Goal: Task Accomplishment & Management: Use online tool/utility

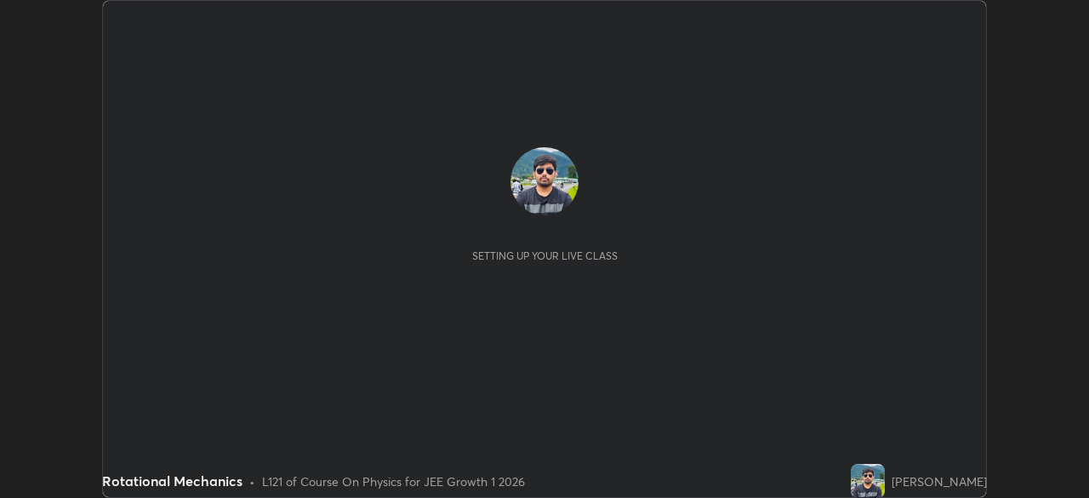
scroll to position [498, 1088]
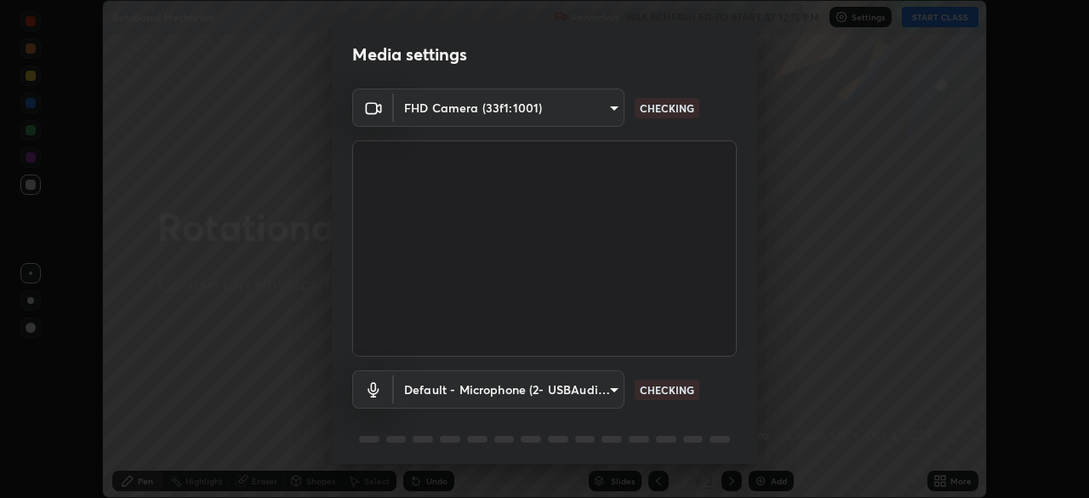
type input "b8f713a0fc2a4668ccd3874ce8ab2703f20e86d9f817921f365c1c4f78ca7a2c"
click at [568, 383] on body "Erase all Rotational Mechanics Recording WAS SCHEDULED TO START AT 12:15 PM Set…" at bounding box center [544, 249] width 1089 height 498
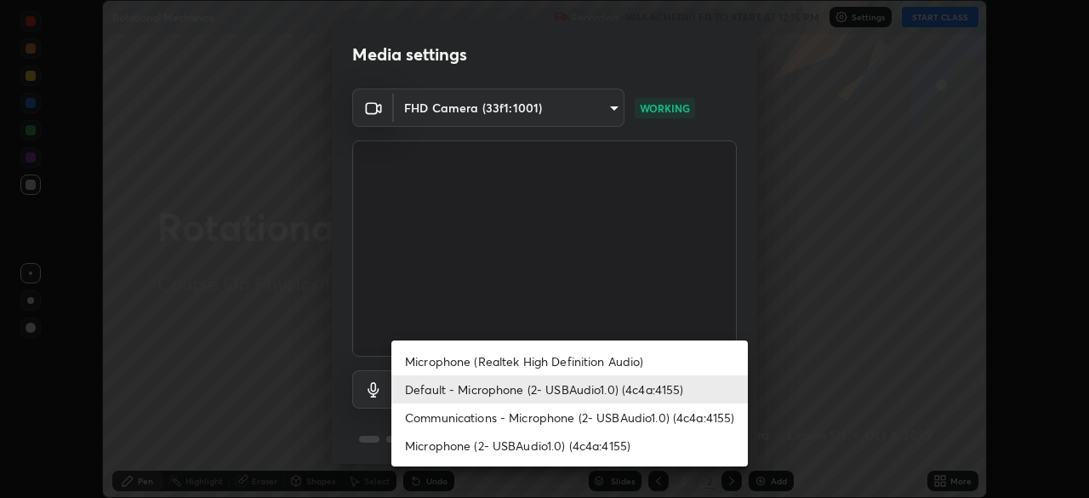
click at [496, 415] on li "Communications - Microphone (2- USBAudio1.0) (4c4a:4155)" at bounding box center [569, 417] width 356 height 28
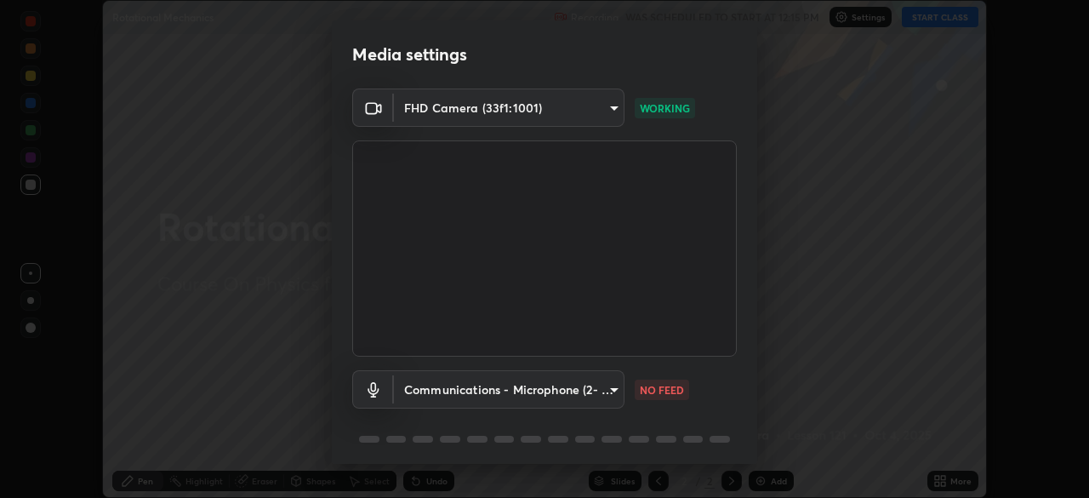
click at [487, 390] on body "Erase all Rotational Mechanics Recording WAS SCHEDULED TO START AT 12:15 PM Set…" at bounding box center [544, 249] width 1089 height 498
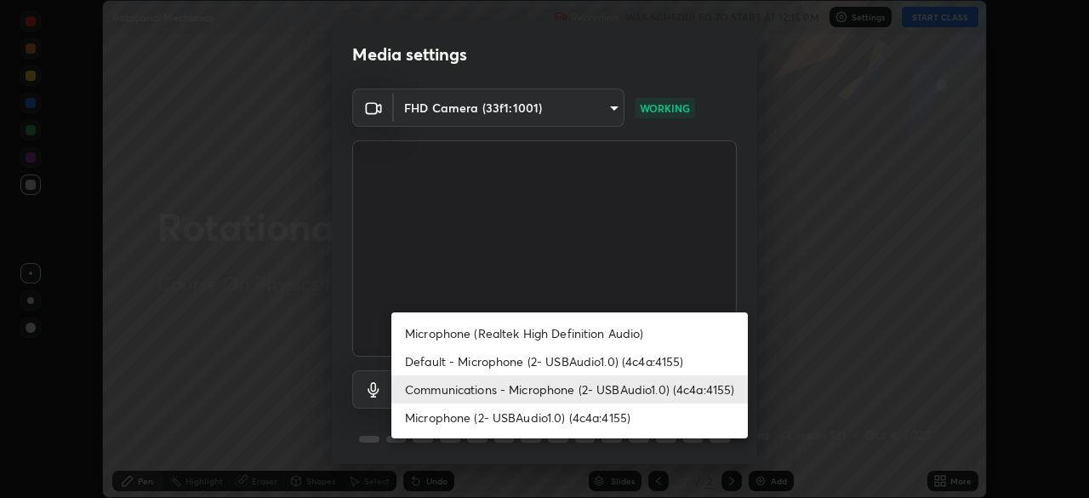
click at [472, 358] on li "Default - Microphone (2- USBAudio1.0) (4c4a:4155)" at bounding box center [569, 361] width 356 height 28
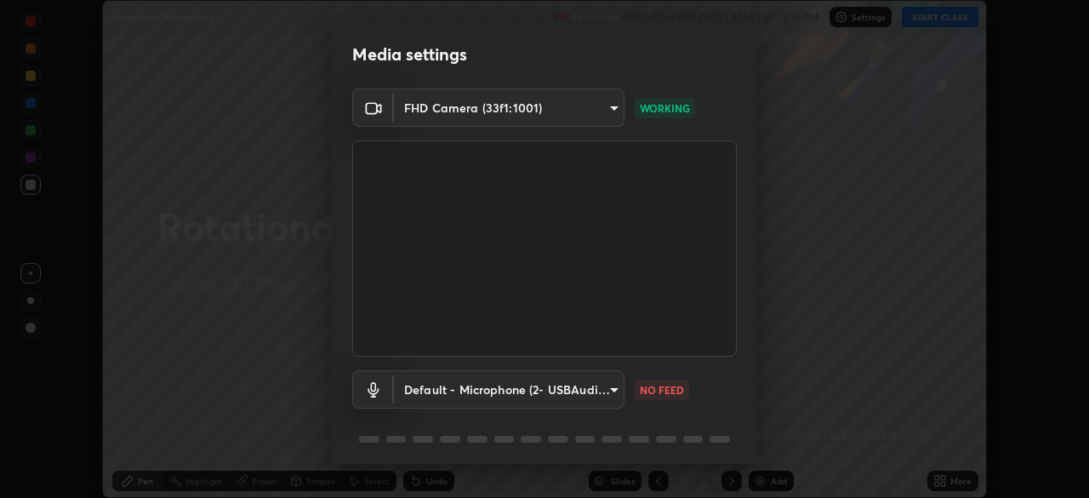
click at [591, 383] on body "Erase all Rotational Mechanics Recording WAS SCHEDULED TO START AT 12:15 PM Set…" at bounding box center [544, 249] width 1089 height 498
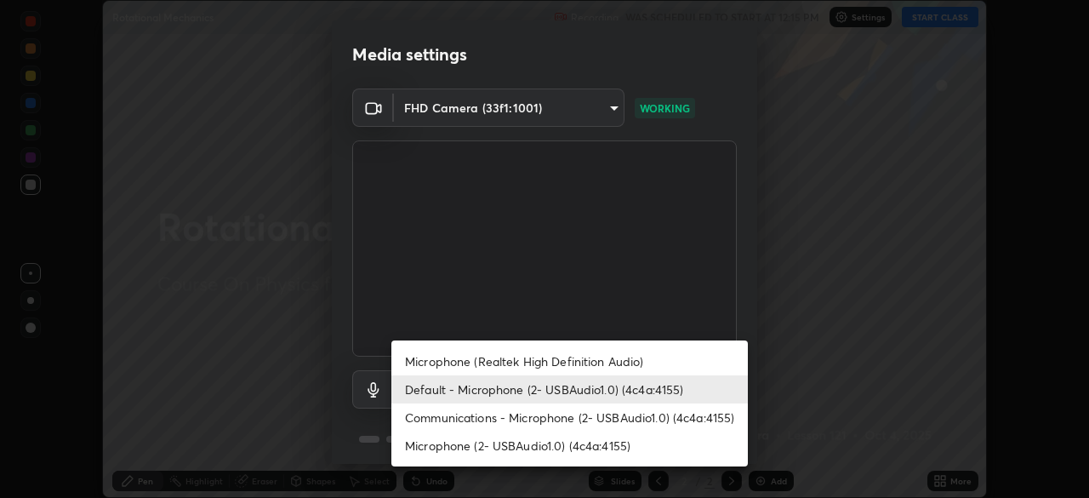
click at [545, 415] on li "Communications - Microphone (2- USBAudio1.0) (4c4a:4155)" at bounding box center [569, 417] width 356 height 28
type input "communications"
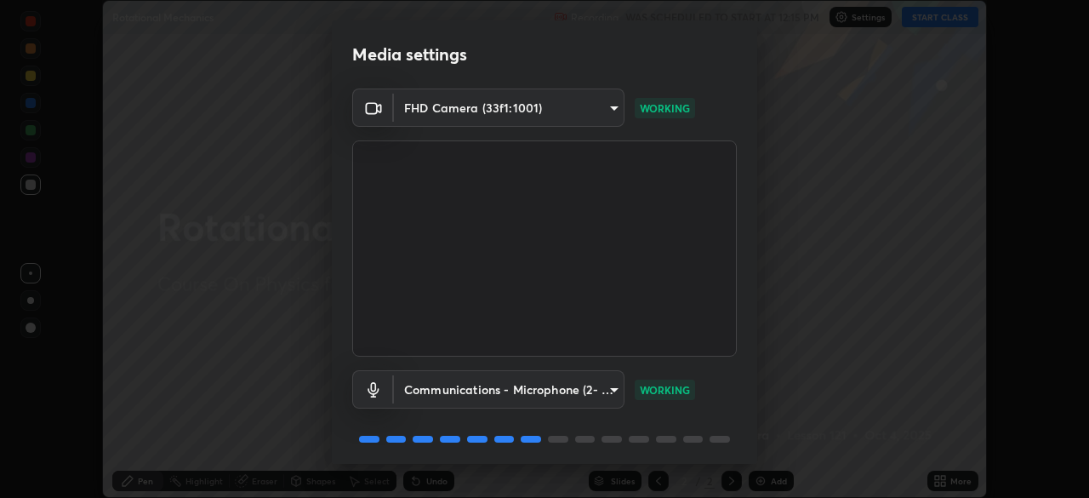
scroll to position [60, 0]
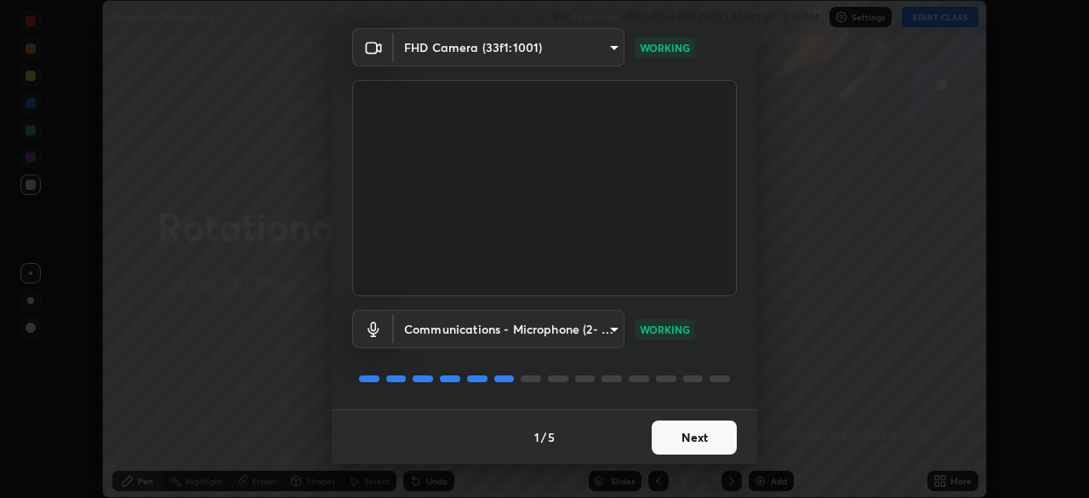
click at [682, 439] on button "Next" at bounding box center [694, 437] width 85 height 34
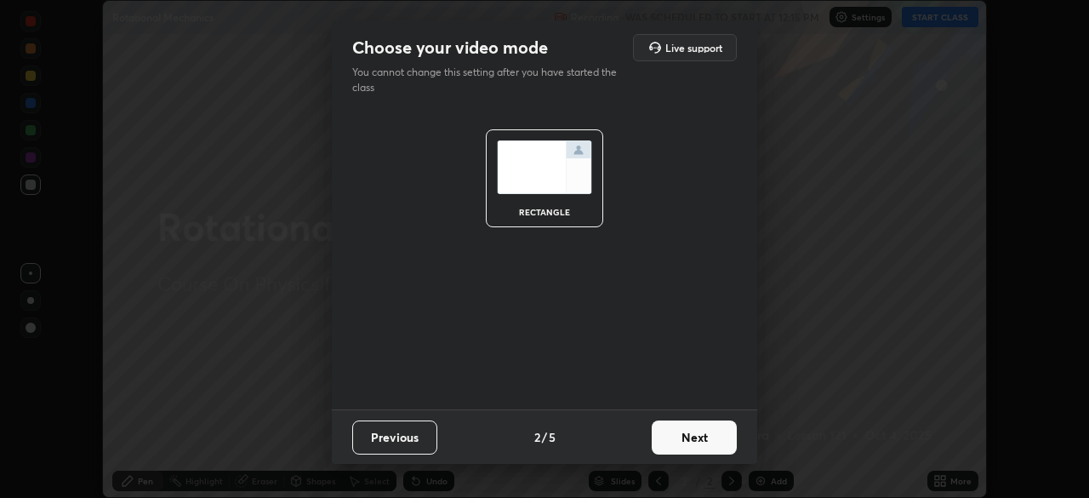
scroll to position [0, 0]
click at [689, 444] on button "Next" at bounding box center [694, 437] width 85 height 34
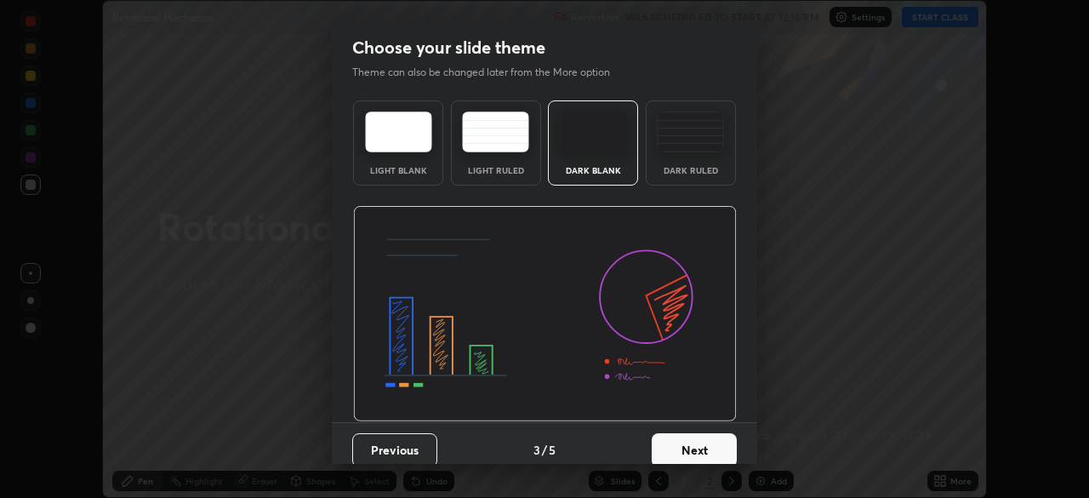
click at [672, 447] on button "Next" at bounding box center [694, 450] width 85 height 34
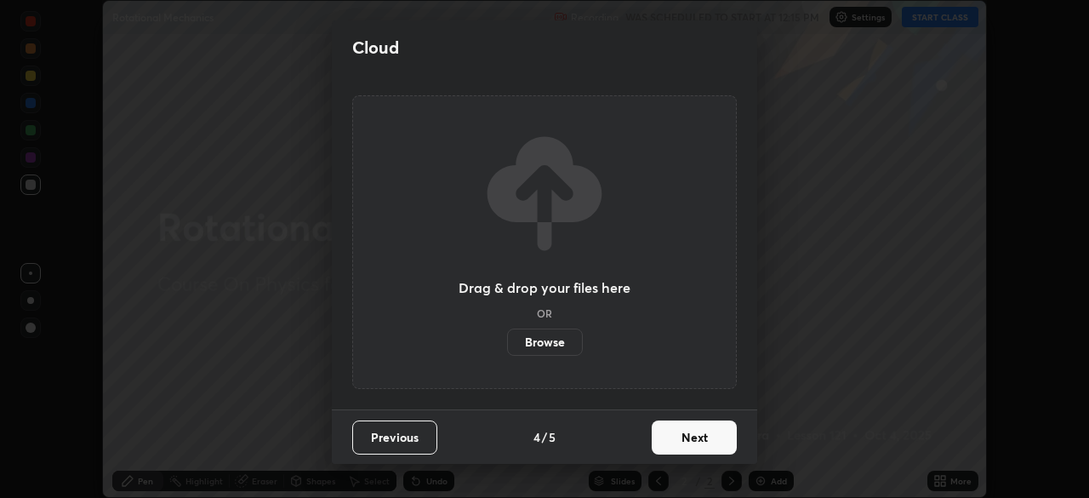
click at [685, 446] on button "Next" at bounding box center [694, 437] width 85 height 34
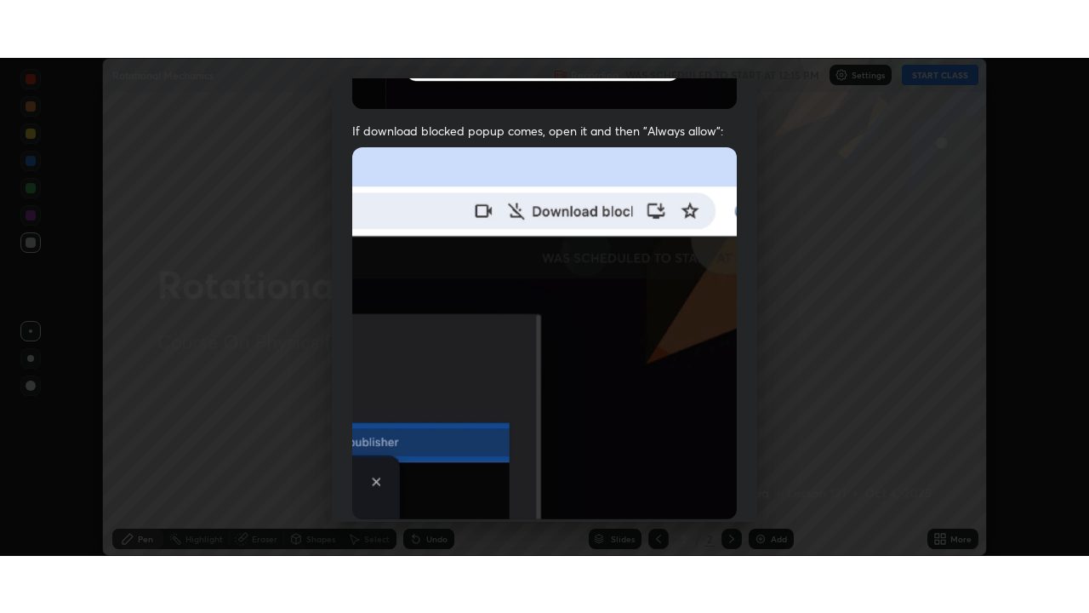
scroll to position [408, 0]
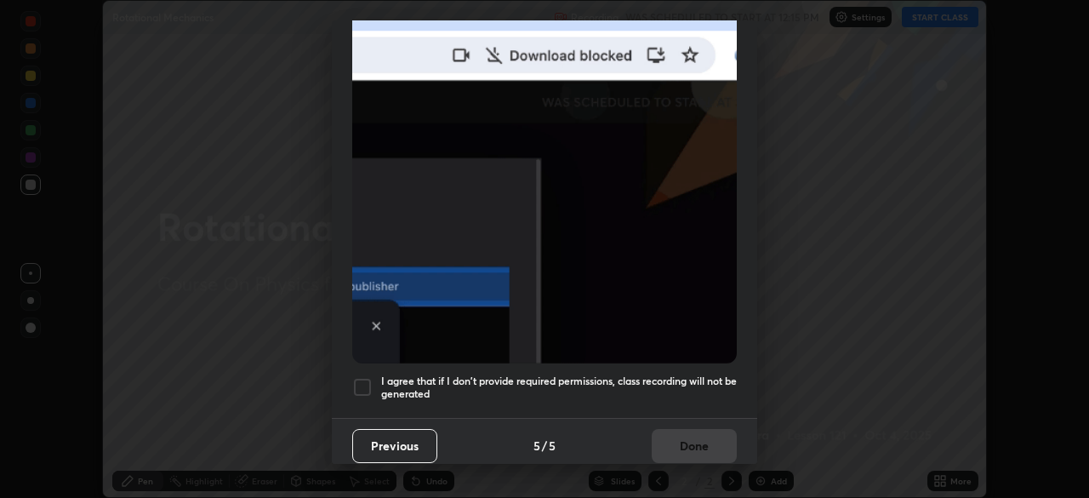
click at [366, 381] on div at bounding box center [362, 387] width 20 height 20
click at [682, 440] on button "Done" at bounding box center [694, 446] width 85 height 34
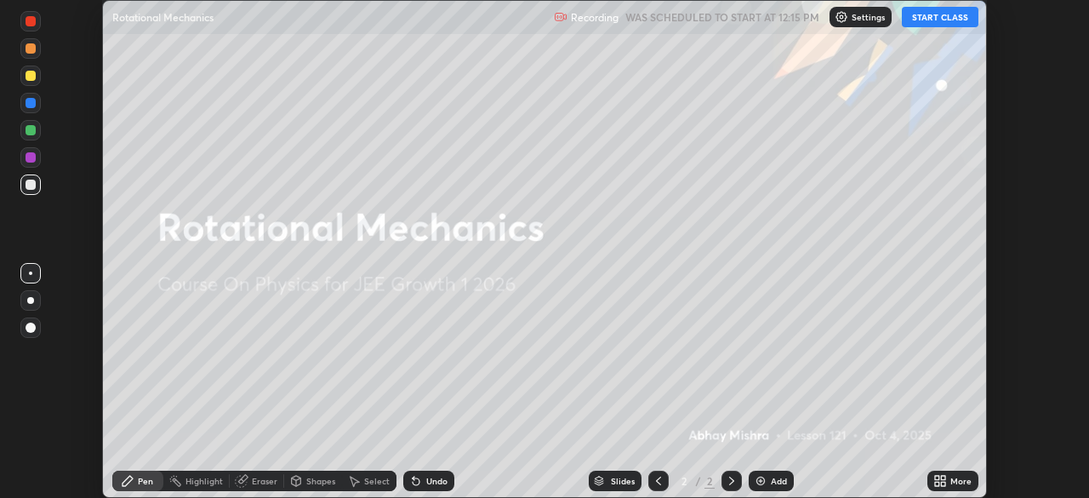
click at [936, 21] on button "START CLASS" at bounding box center [940, 17] width 77 height 20
click at [958, 481] on div "More" at bounding box center [960, 480] width 21 height 9
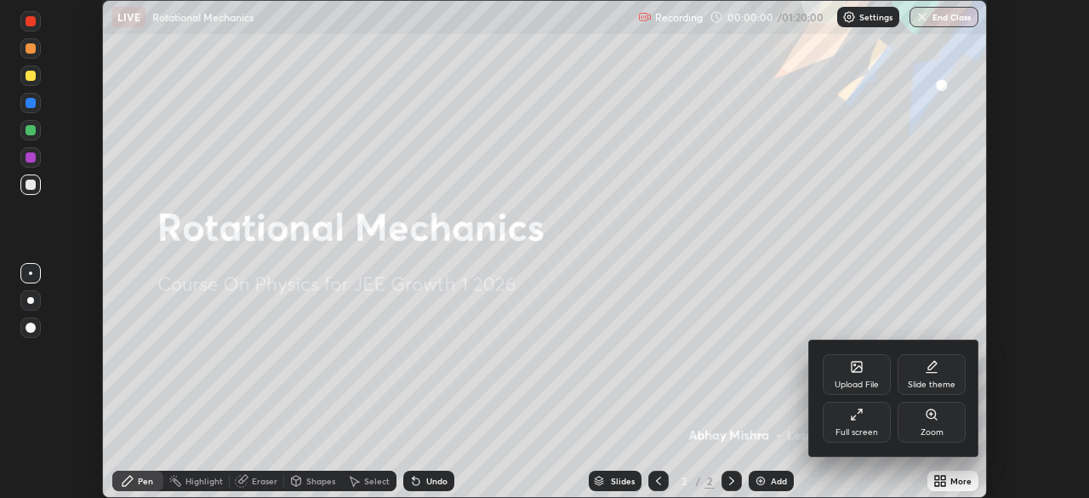
click at [850, 430] on div "Full screen" at bounding box center [856, 432] width 43 height 9
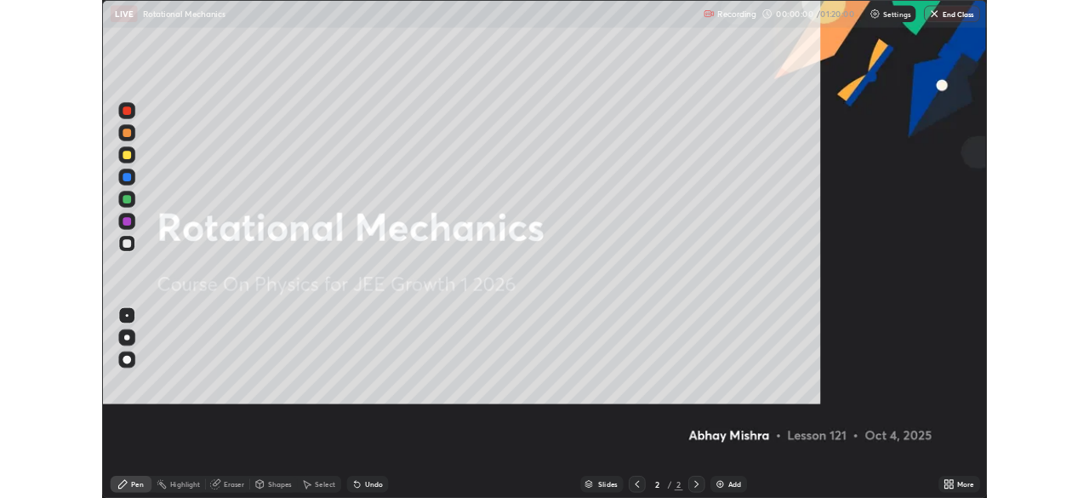
scroll to position [613, 1089]
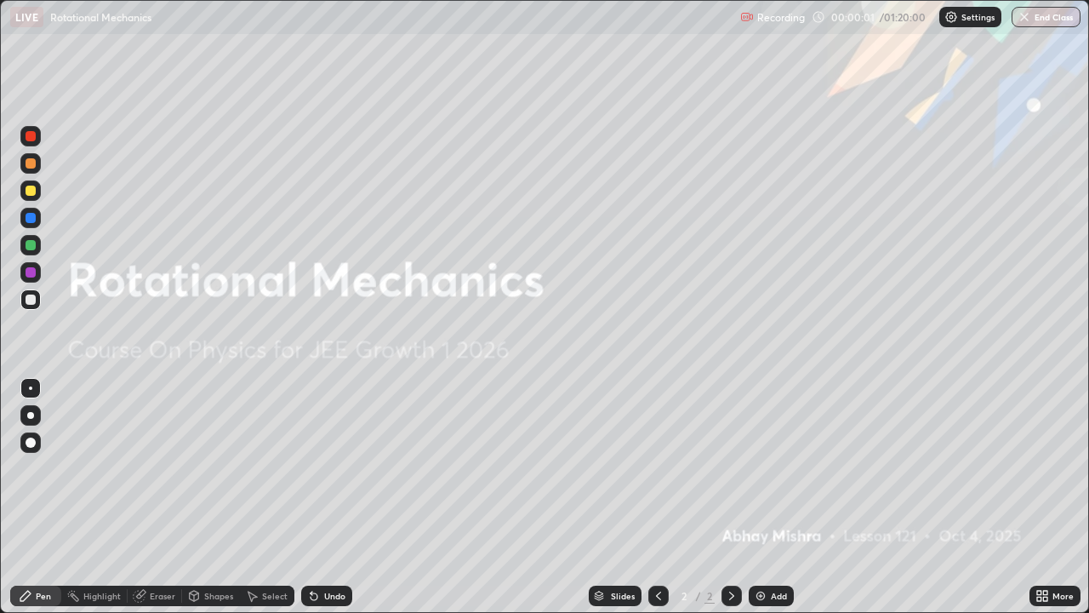
click at [765, 497] on img at bounding box center [761, 596] width 14 height 14
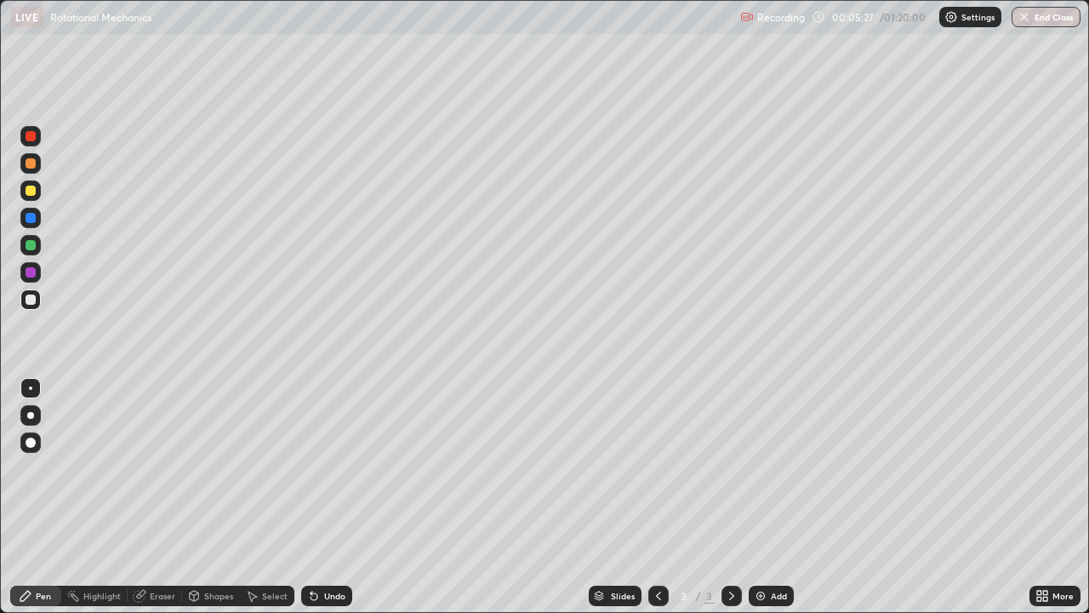
click at [1045, 497] on icon at bounding box center [1045, 592] width 4 height 4
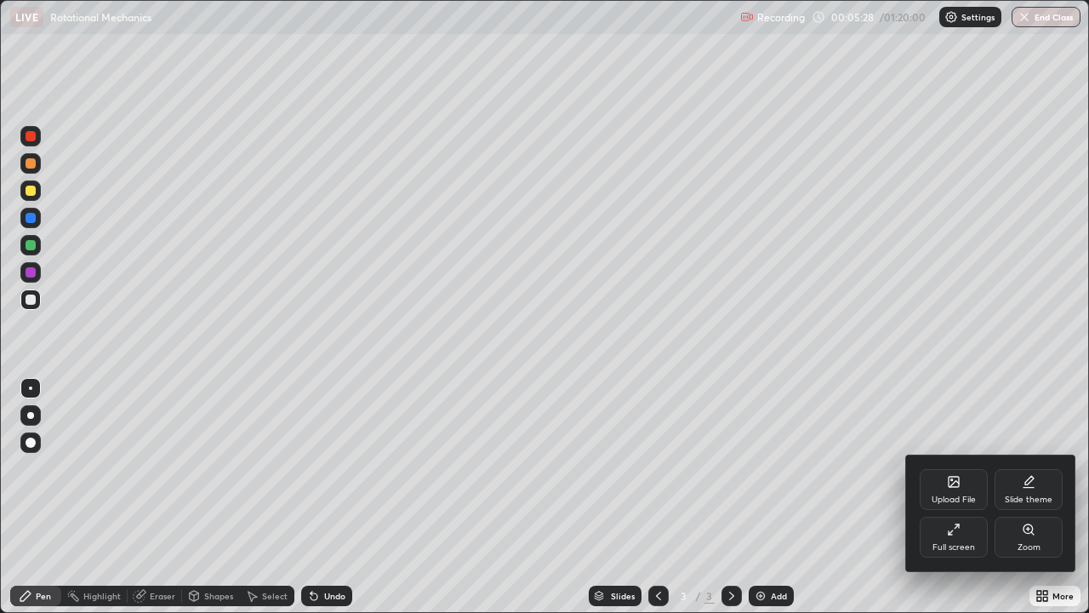
click at [944, 497] on div "Full screen" at bounding box center [954, 536] width 68 height 41
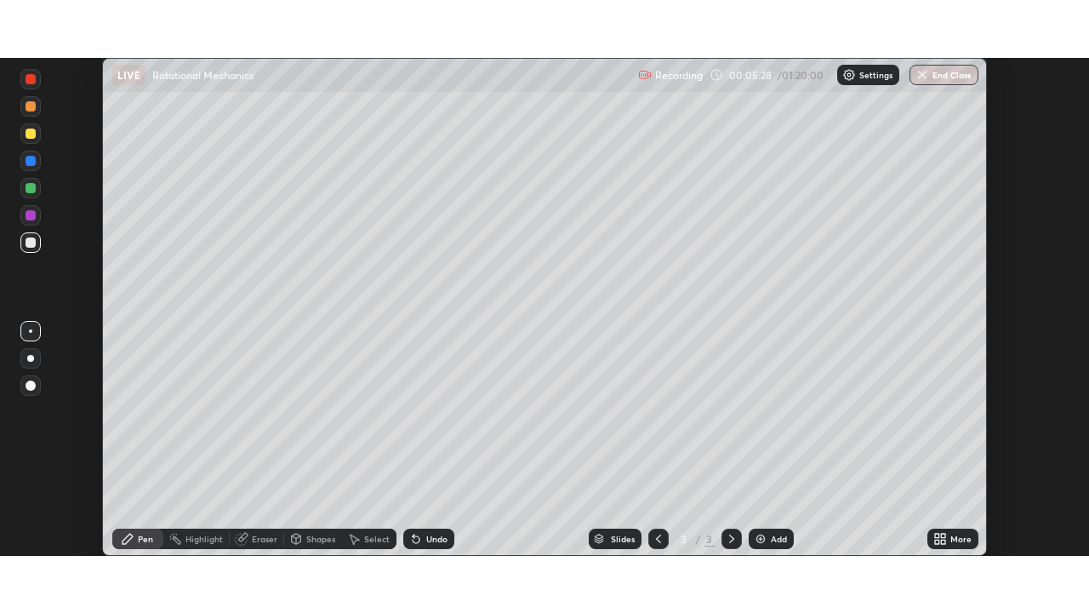
scroll to position [84576, 83985]
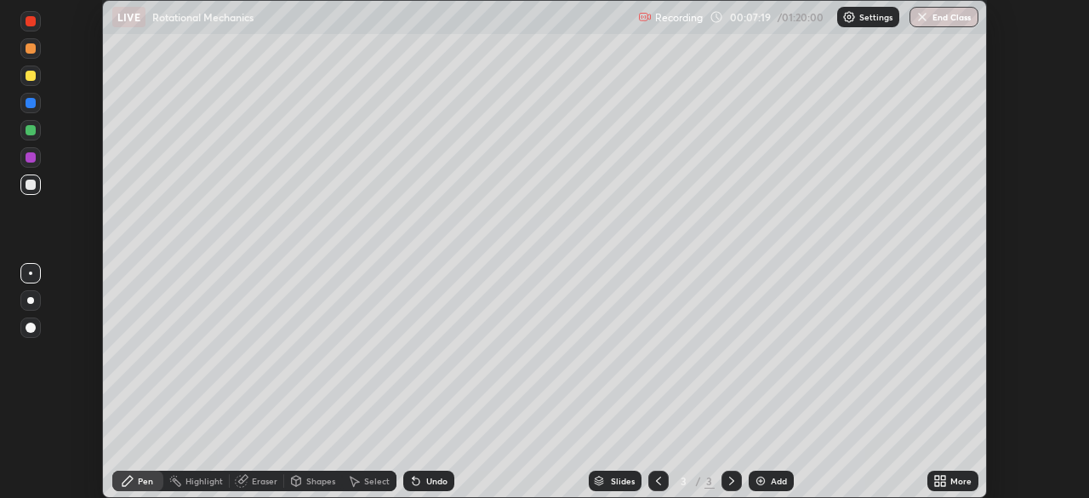
click at [440, 477] on div "Undo" at bounding box center [436, 480] width 21 height 9
click at [438, 476] on div "Undo" at bounding box center [436, 480] width 21 height 9
click at [957, 478] on div "More" at bounding box center [960, 480] width 21 height 9
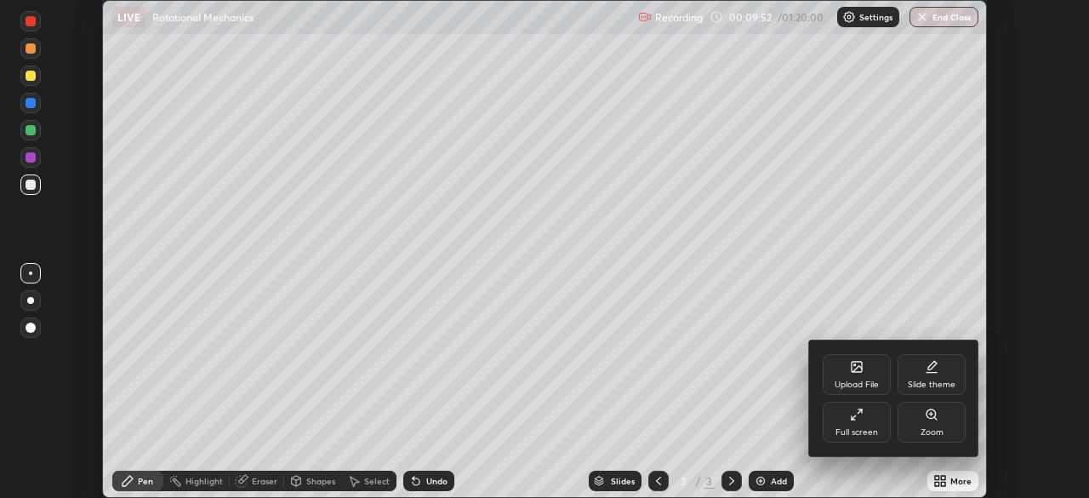
click at [860, 418] on icon at bounding box center [857, 415] width 14 height 14
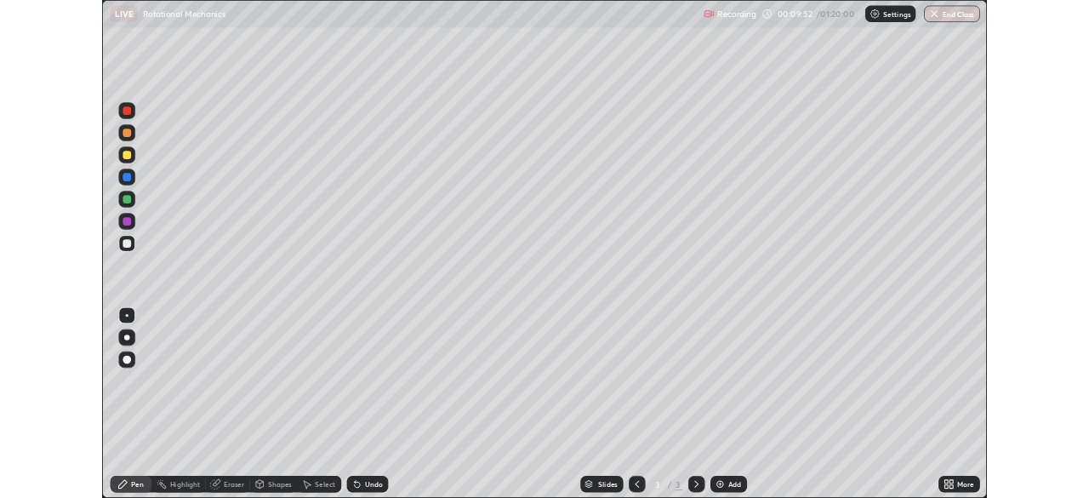
scroll to position [613, 1089]
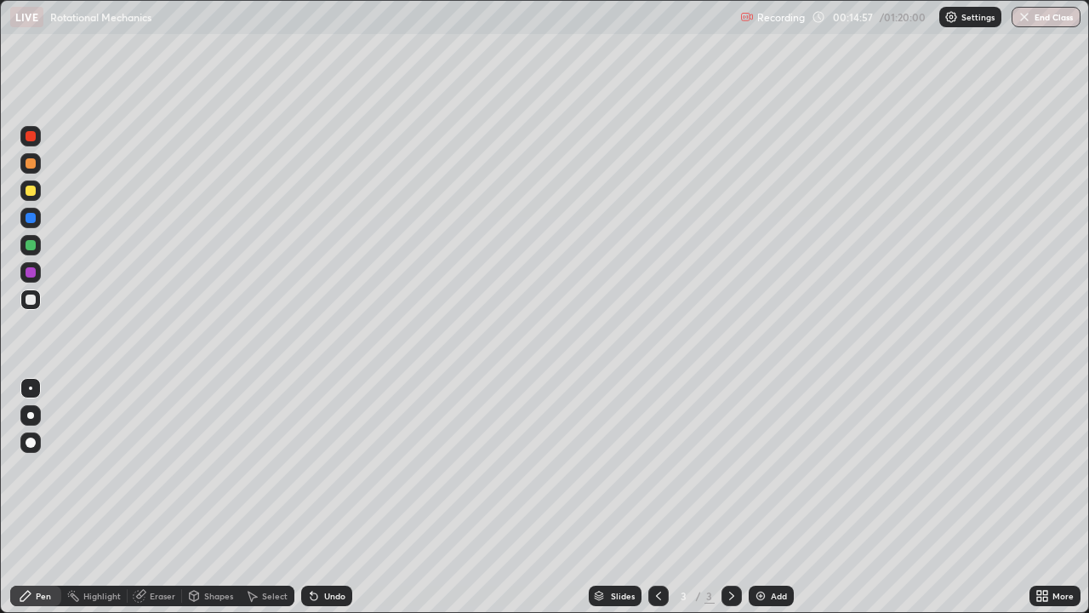
click at [1056, 497] on div "More" at bounding box center [1054, 595] width 51 height 20
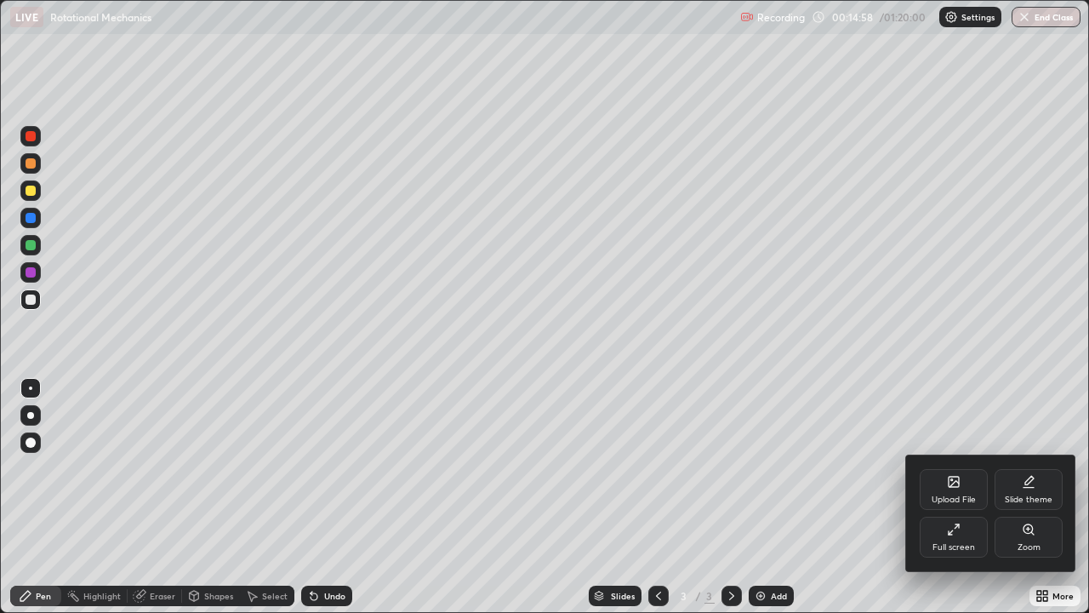
click at [959, 497] on div "Full screen" at bounding box center [953, 547] width 43 height 9
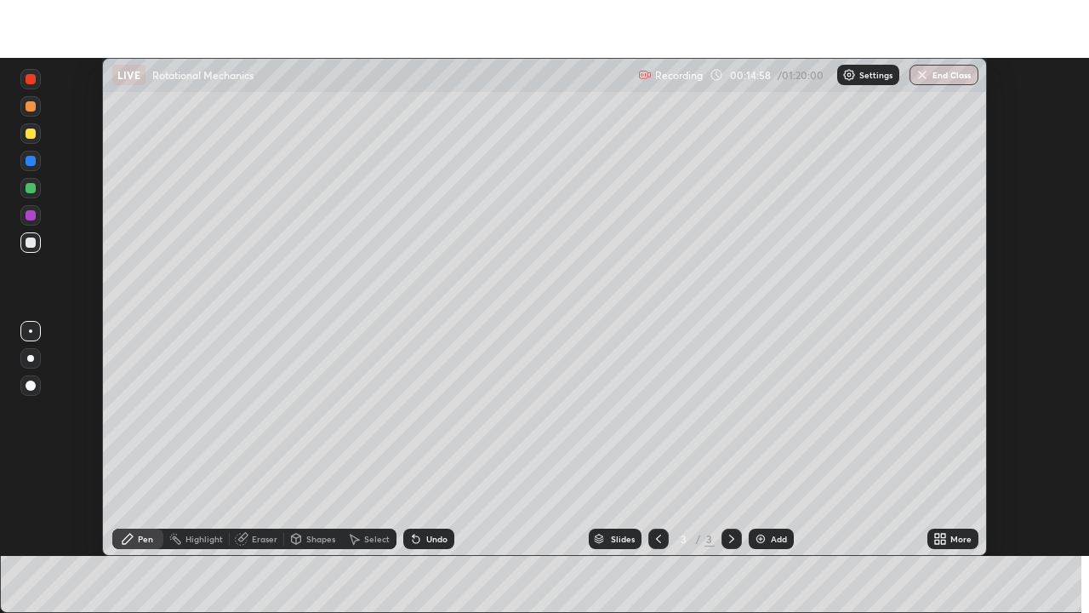
scroll to position [84576, 83985]
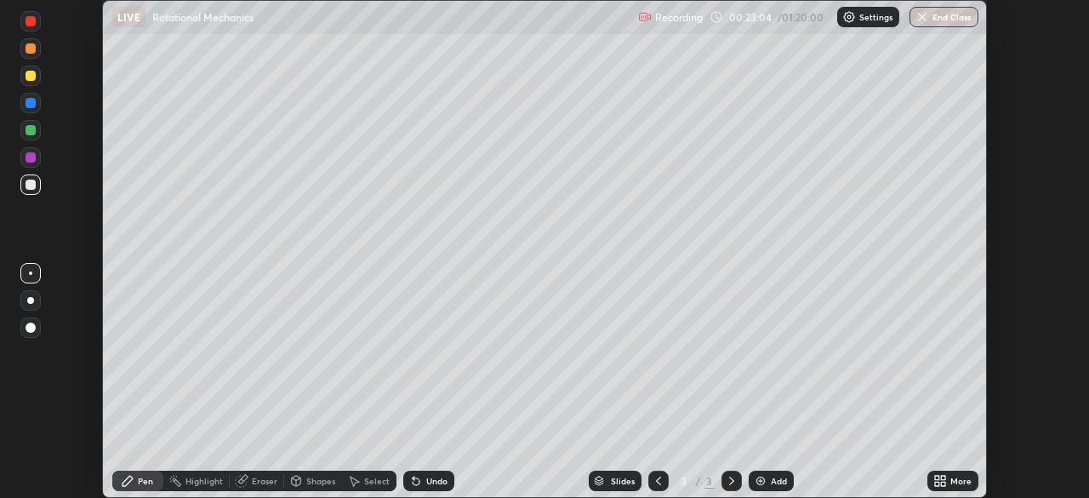
click at [947, 480] on div "More" at bounding box center [952, 480] width 51 height 20
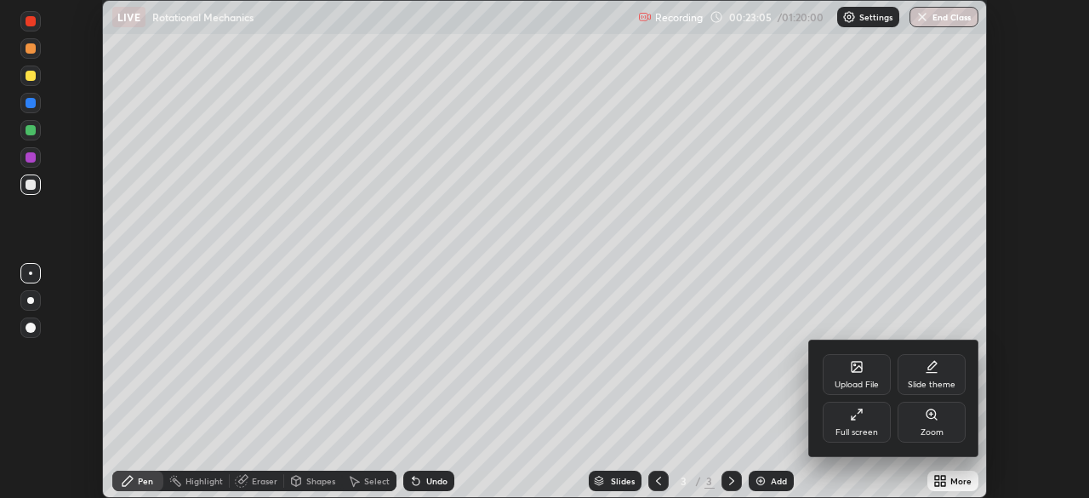
click at [828, 424] on div "Full screen" at bounding box center [857, 422] width 68 height 41
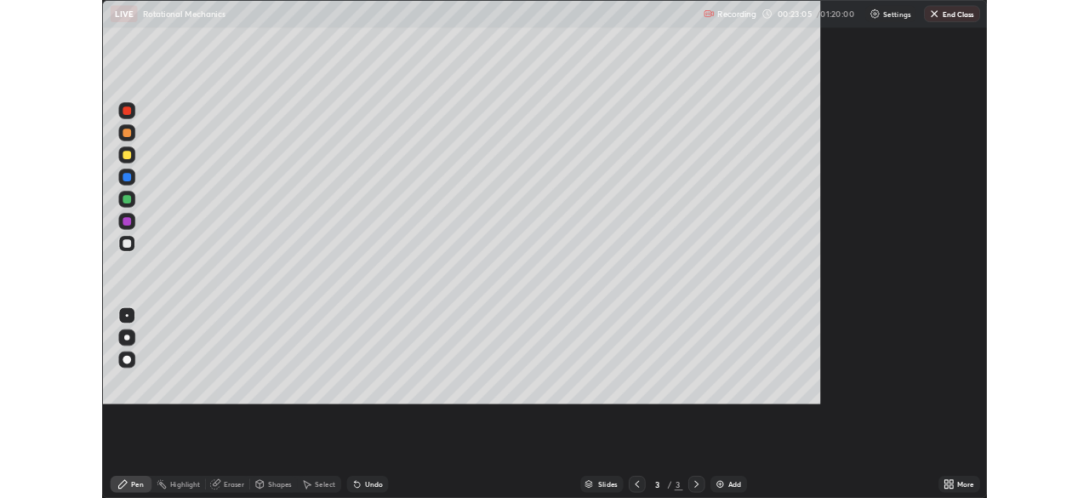
scroll to position [613, 1089]
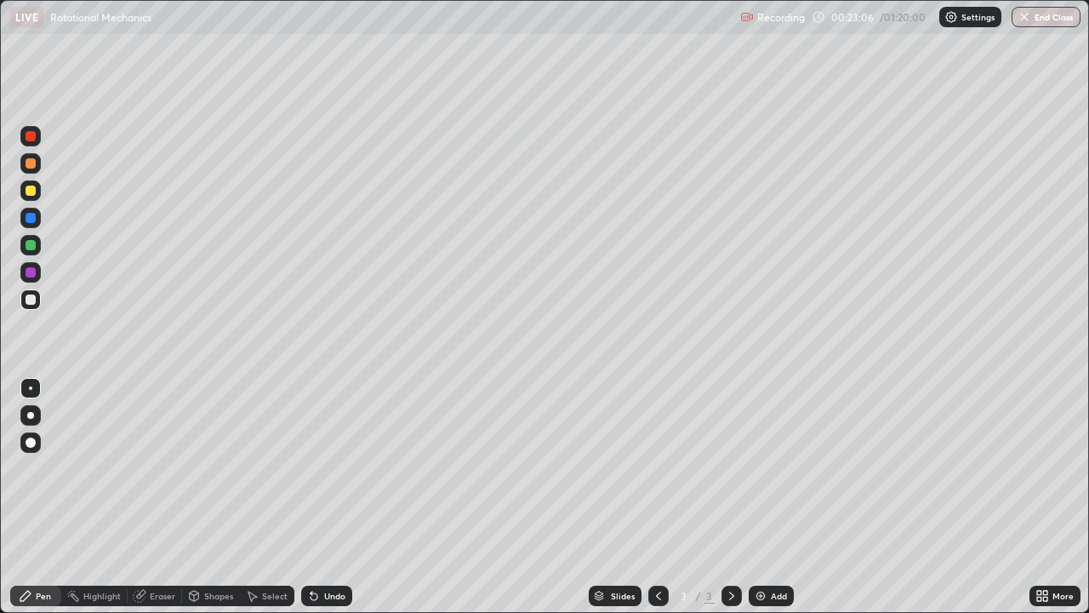
click at [767, 497] on div "Add" at bounding box center [771, 595] width 45 height 20
click at [771, 497] on div "Add" at bounding box center [779, 595] width 16 height 9
click at [336, 497] on div "Undo" at bounding box center [334, 595] width 21 height 9
click at [332, 497] on div "Undo" at bounding box center [334, 595] width 21 height 9
click at [324, 497] on div "Undo" at bounding box center [326, 595] width 51 height 20
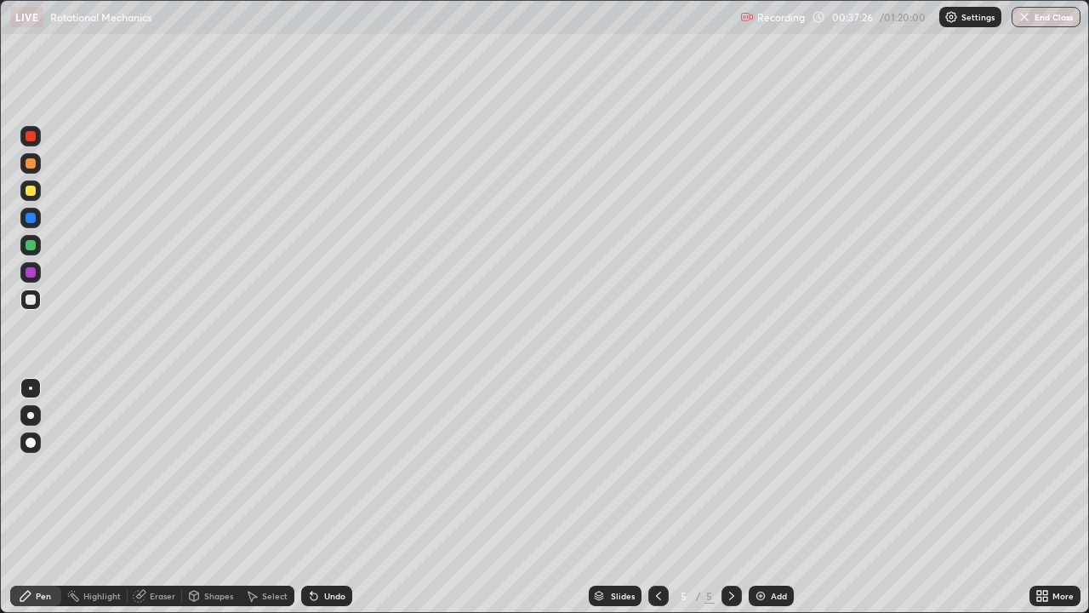
click at [316, 497] on icon at bounding box center [314, 596] width 14 height 14
click at [317, 497] on icon at bounding box center [314, 596] width 14 height 14
click at [311, 497] on icon at bounding box center [314, 596] width 7 height 7
click at [1040, 24] on button "End Class" at bounding box center [1046, 17] width 69 height 20
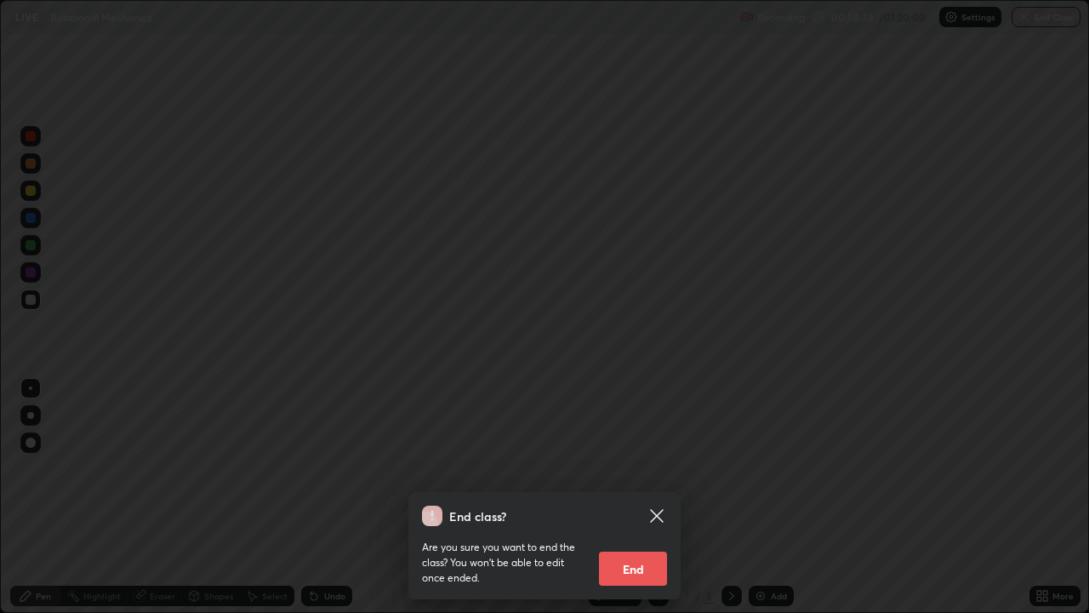
click at [648, 497] on button "End" at bounding box center [633, 568] width 68 height 34
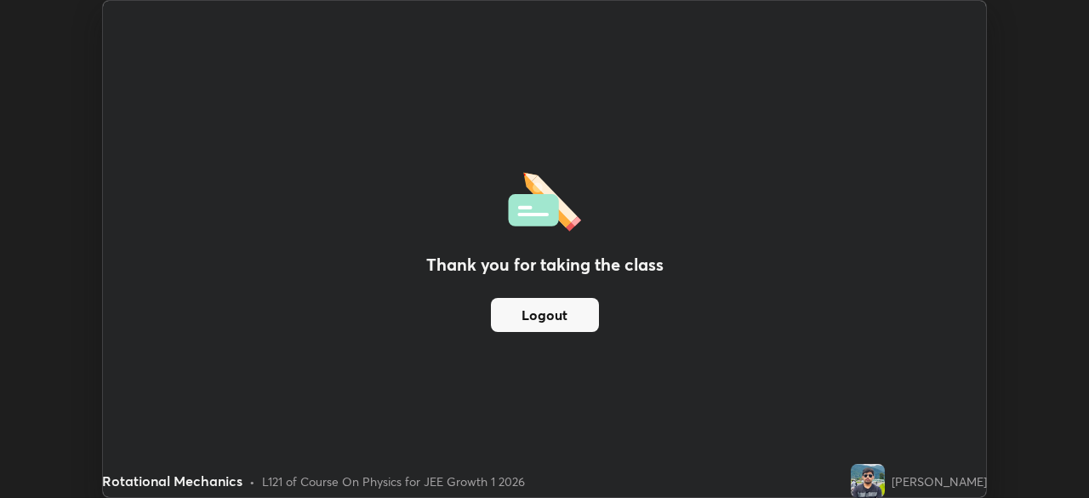
scroll to position [84576, 83985]
